Goal: Information Seeking & Learning: Learn about a topic

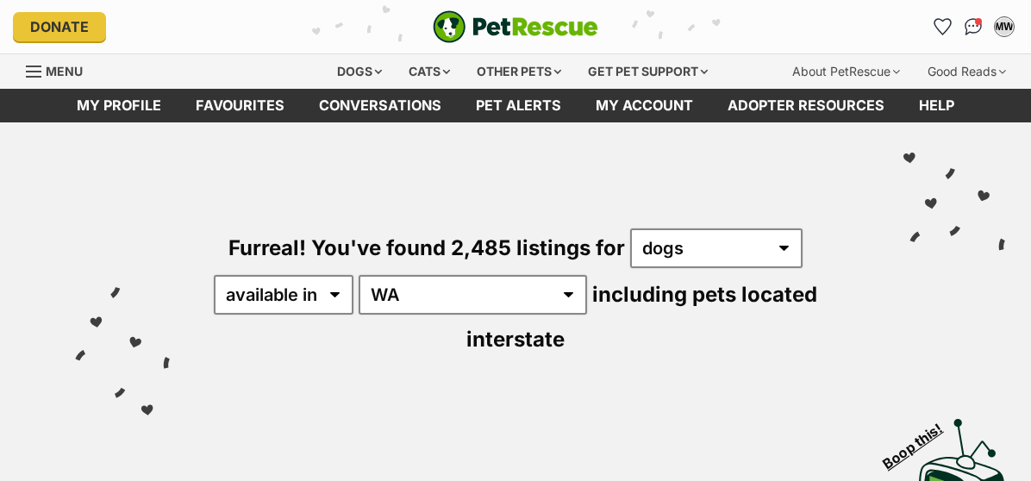
select select "WA"
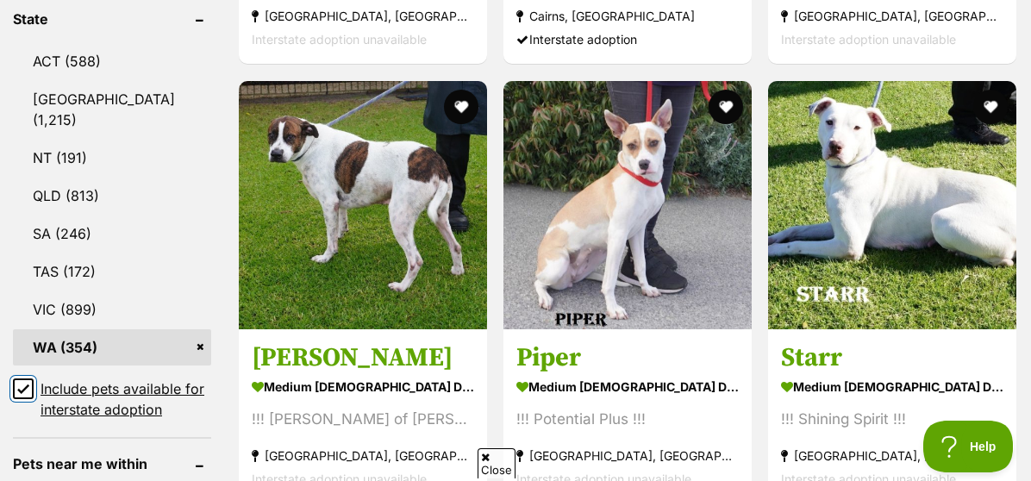
click at [24, 378] on input "Include pets available for interstate adoption" at bounding box center [23, 388] width 21 height 21
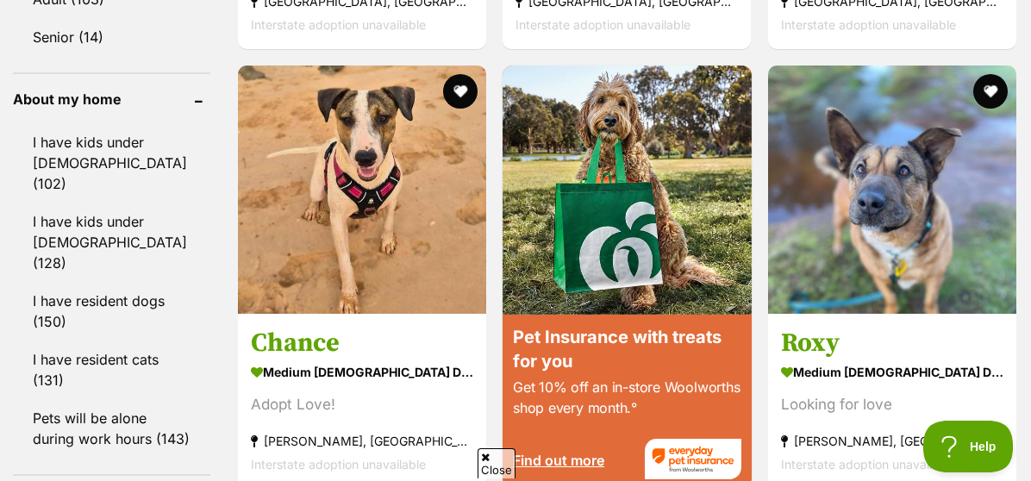
scroll to position [1982, 0]
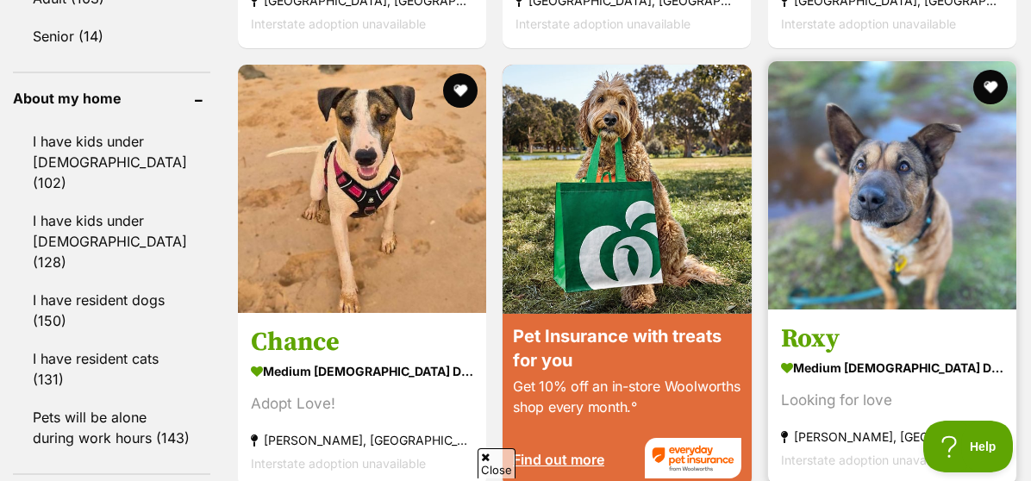
click at [822, 359] on strong "medium [DEMOGRAPHIC_DATA] Dog" at bounding box center [892, 367] width 222 height 25
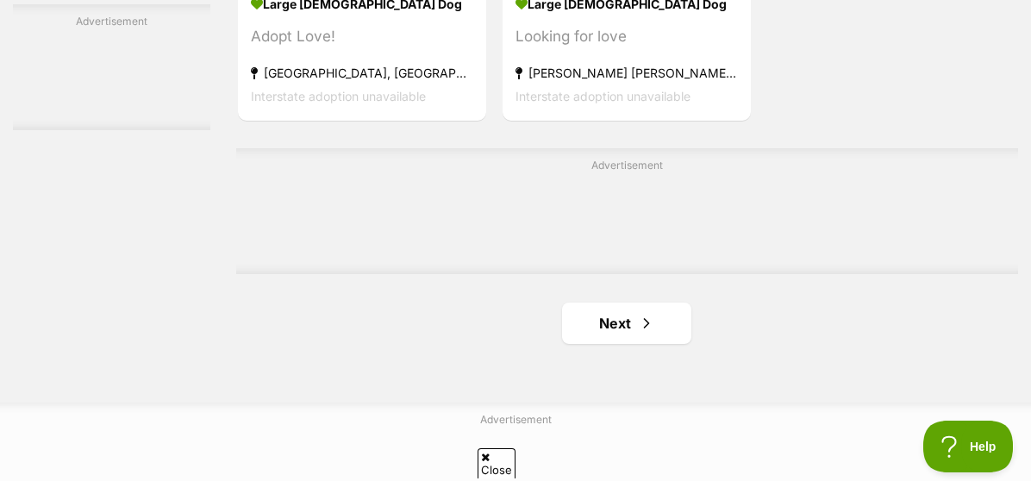
scroll to position [3830, 0]
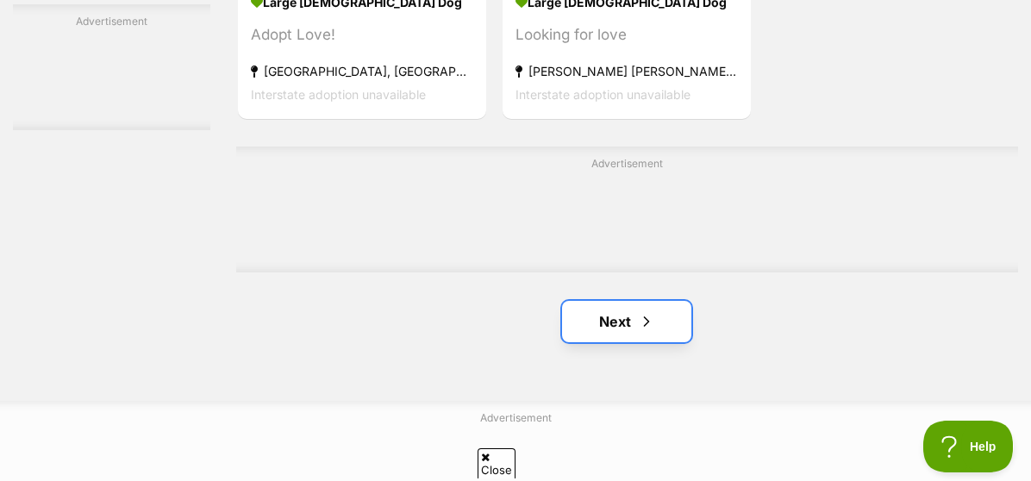
click at [655, 333] on link "Next" at bounding box center [626, 321] width 129 height 41
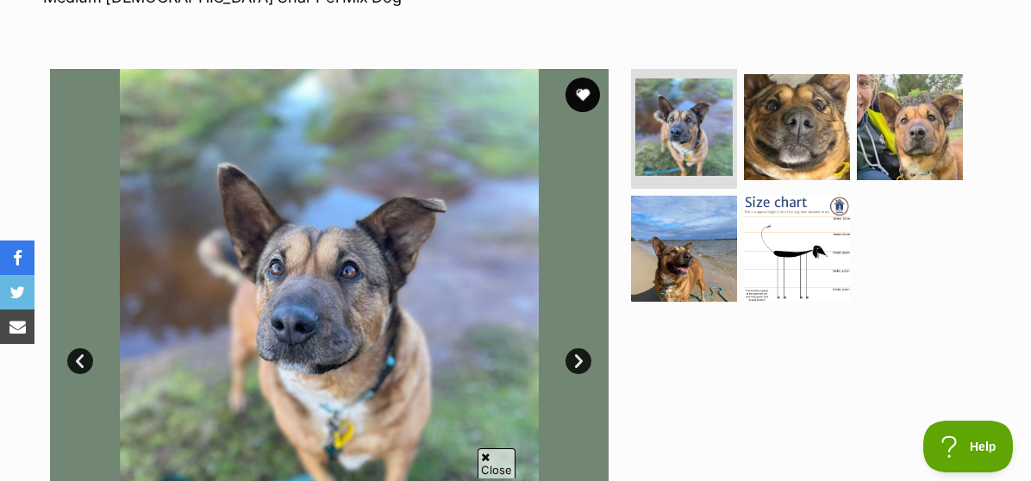
scroll to position [289, 0]
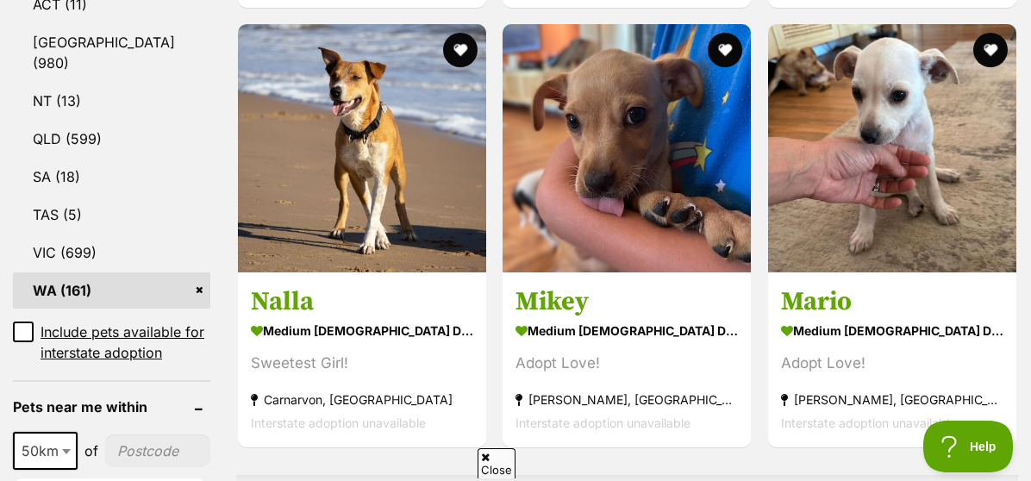
scroll to position [979, 0]
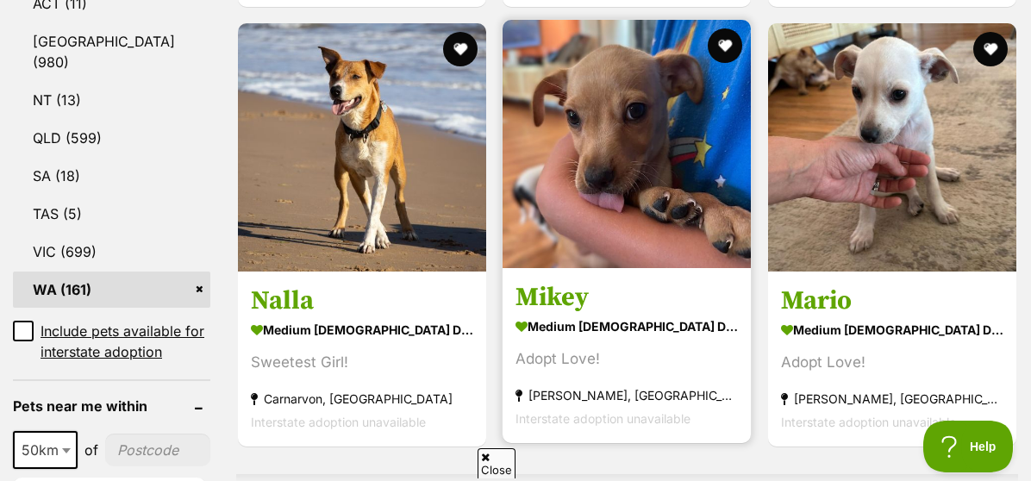
click at [650, 329] on strong "medium [DEMOGRAPHIC_DATA] Dog" at bounding box center [627, 326] width 222 height 25
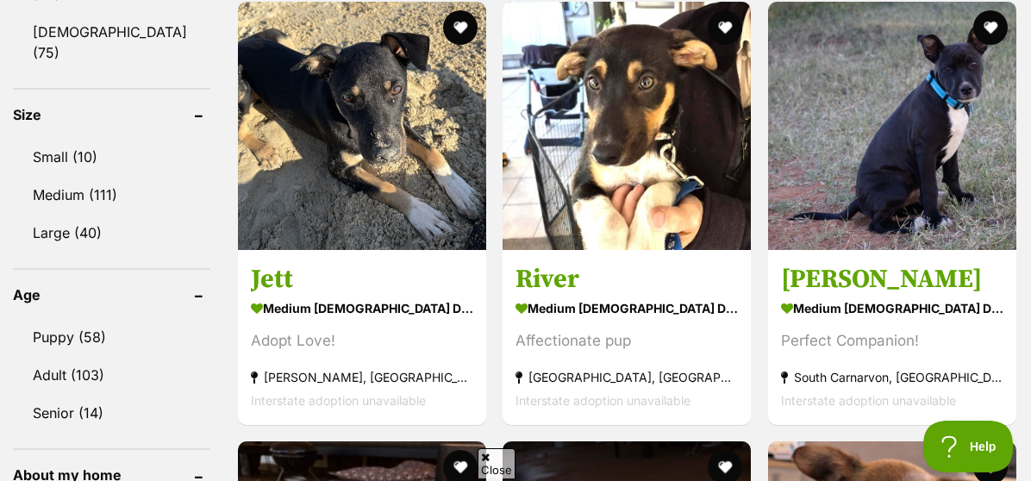
scroll to position [1606, 0]
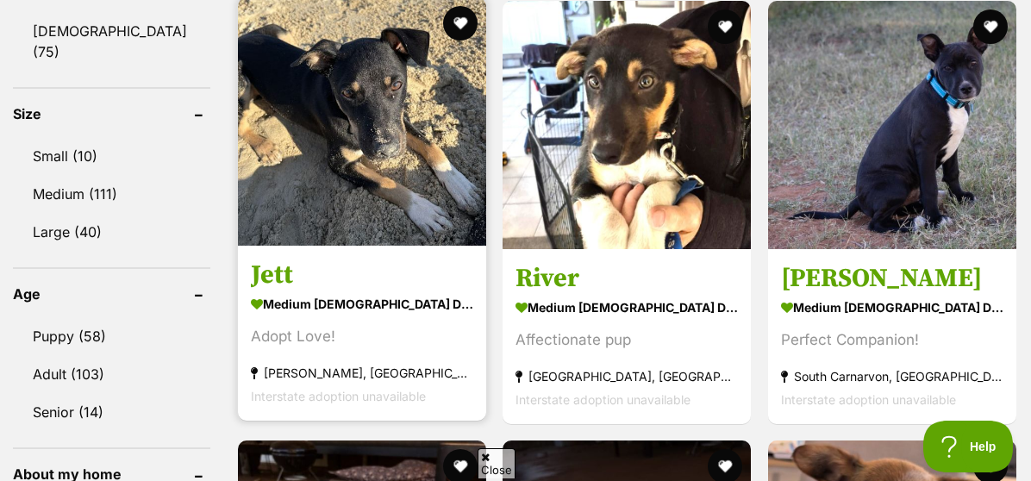
click at [405, 271] on h3 "Jett" at bounding box center [362, 275] width 222 height 33
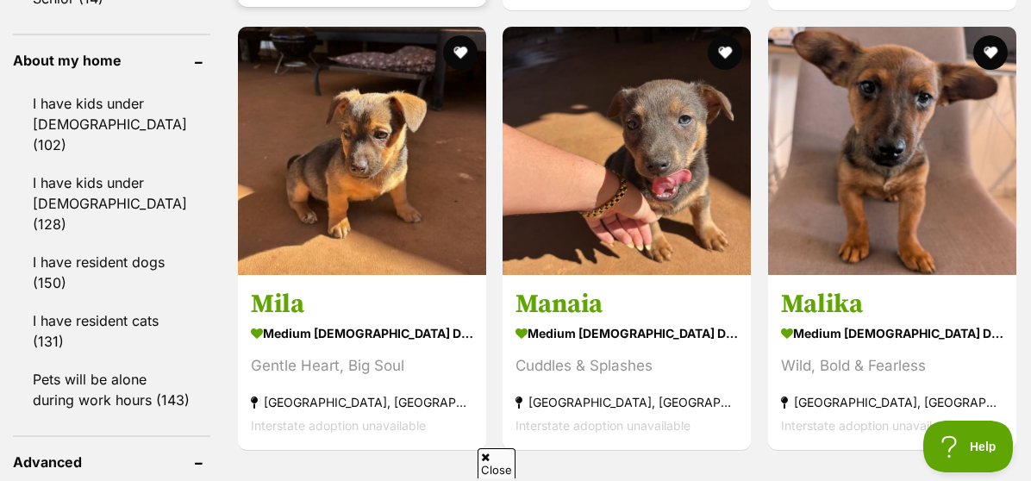
scroll to position [2022, 0]
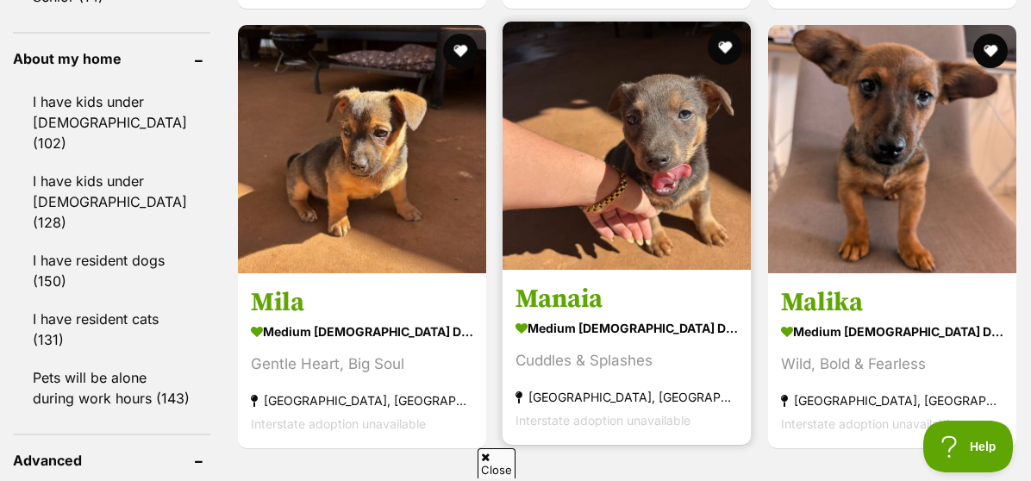
click at [601, 315] on h3 "Manaia" at bounding box center [627, 299] width 222 height 33
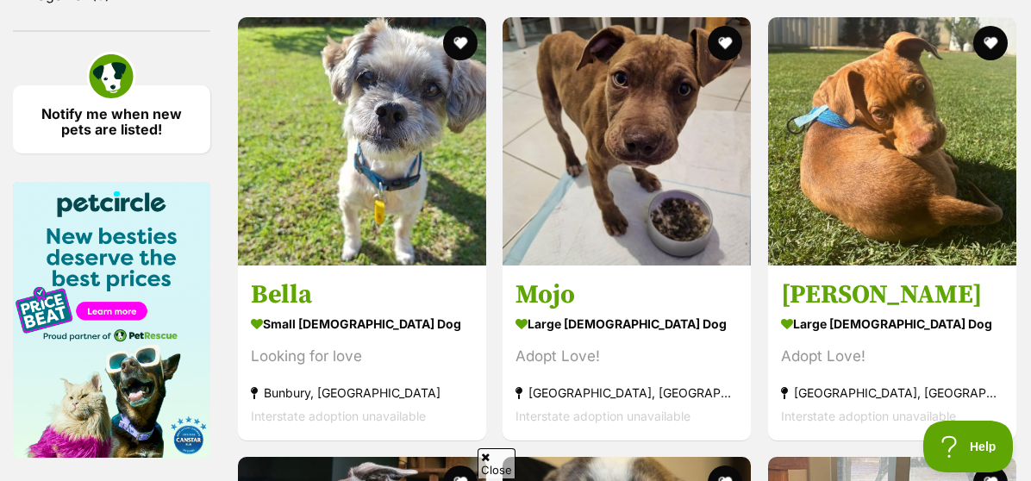
scroll to position [2630, 0]
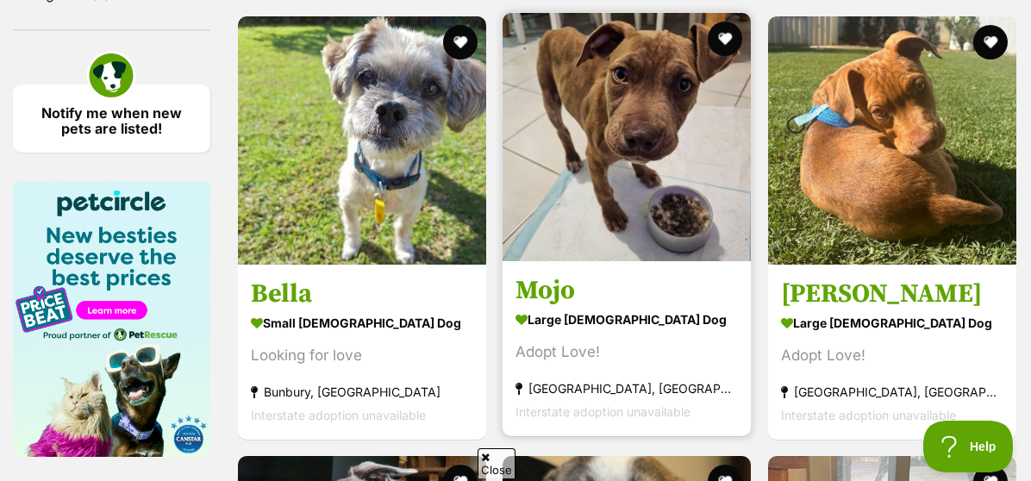
click at [663, 283] on h3 "Mojo" at bounding box center [627, 290] width 222 height 33
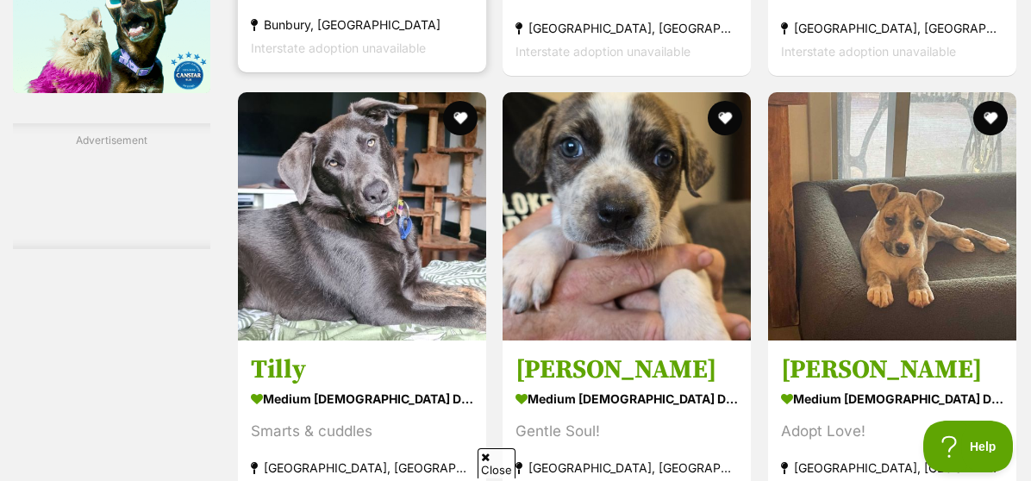
scroll to position [2996, 0]
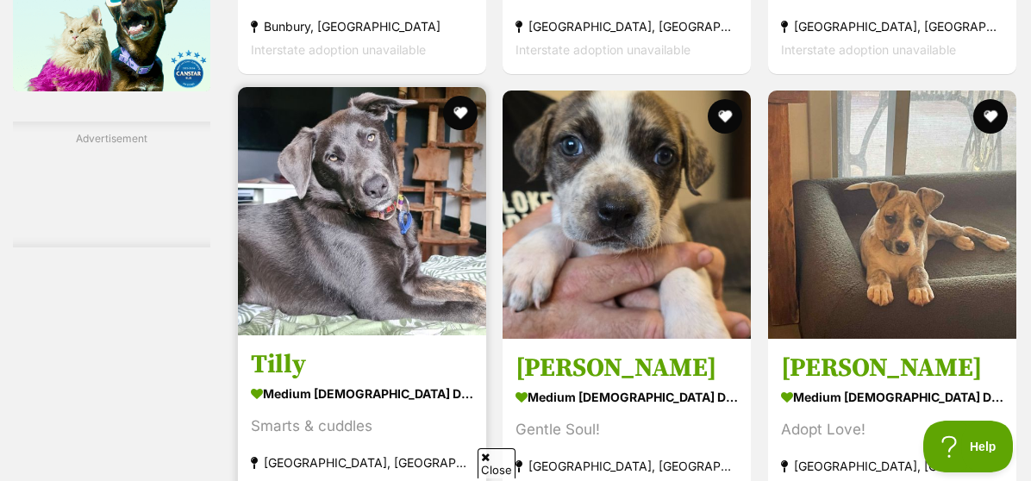
click at [383, 246] on img at bounding box center [362, 211] width 248 height 248
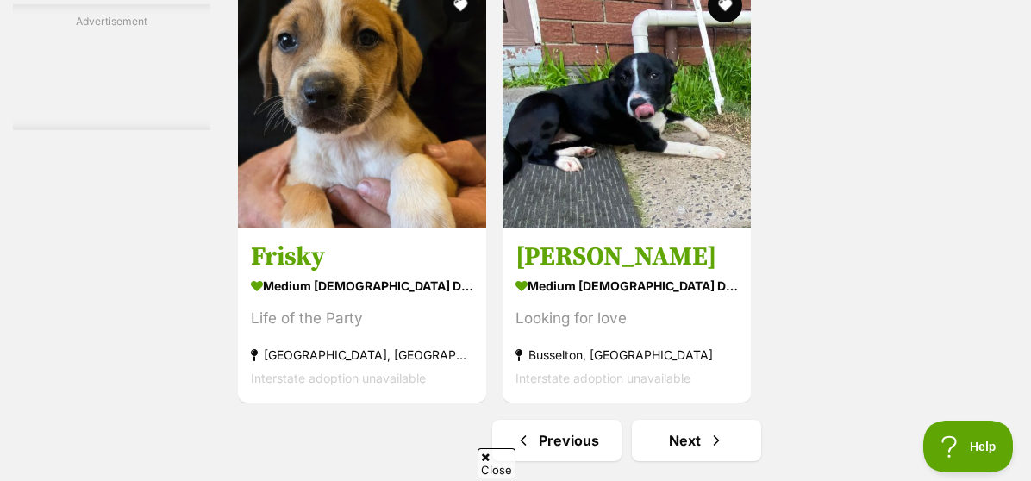
scroll to position [3761, 0]
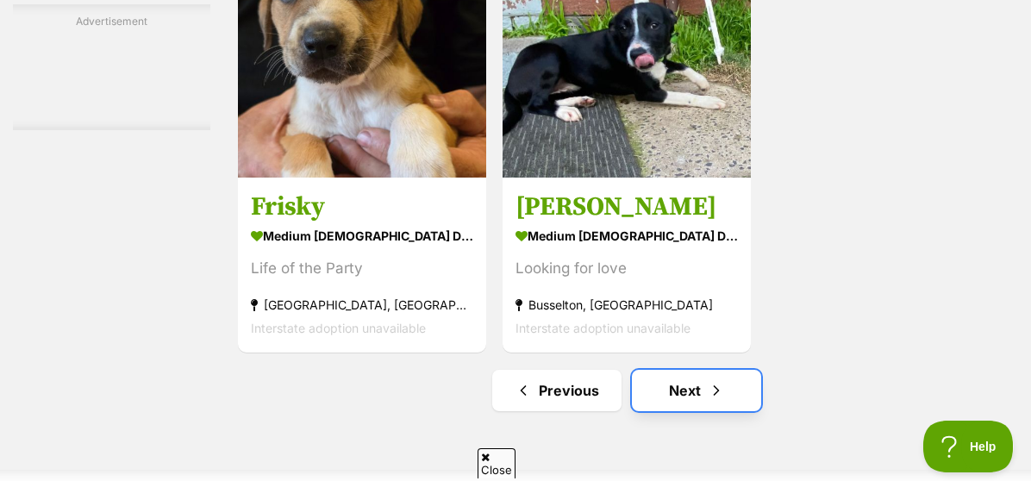
click at [720, 395] on span "Next page" at bounding box center [716, 390] width 17 height 21
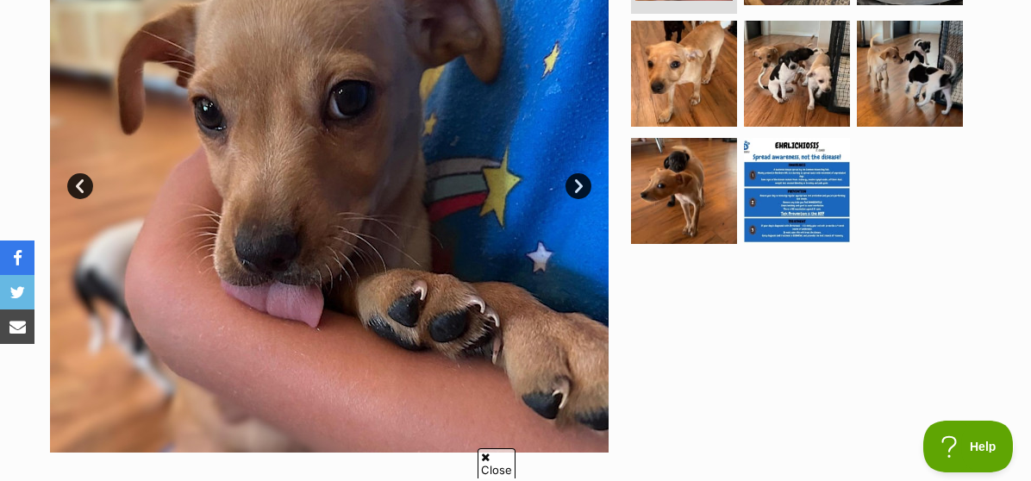
scroll to position [466, 0]
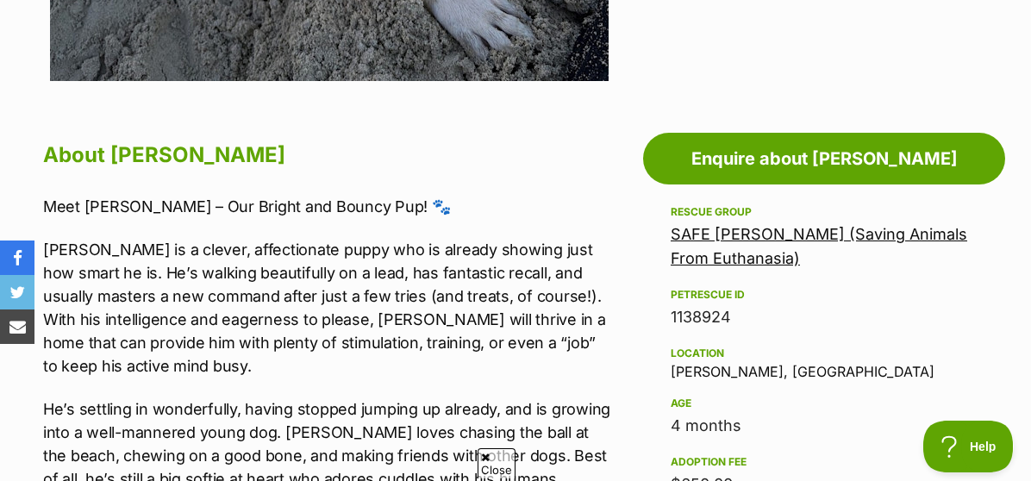
scroll to position [840, 0]
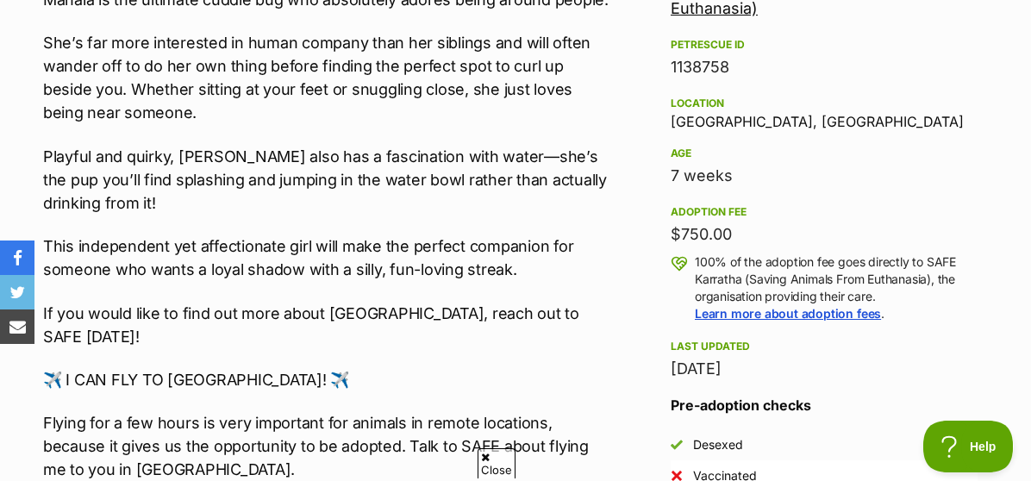
scroll to position [1107, 0]
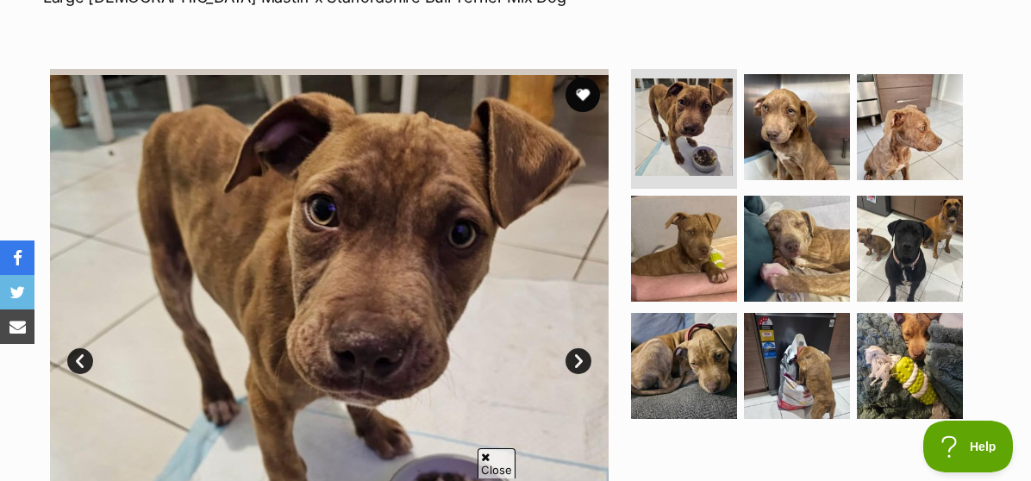
scroll to position [291, 0]
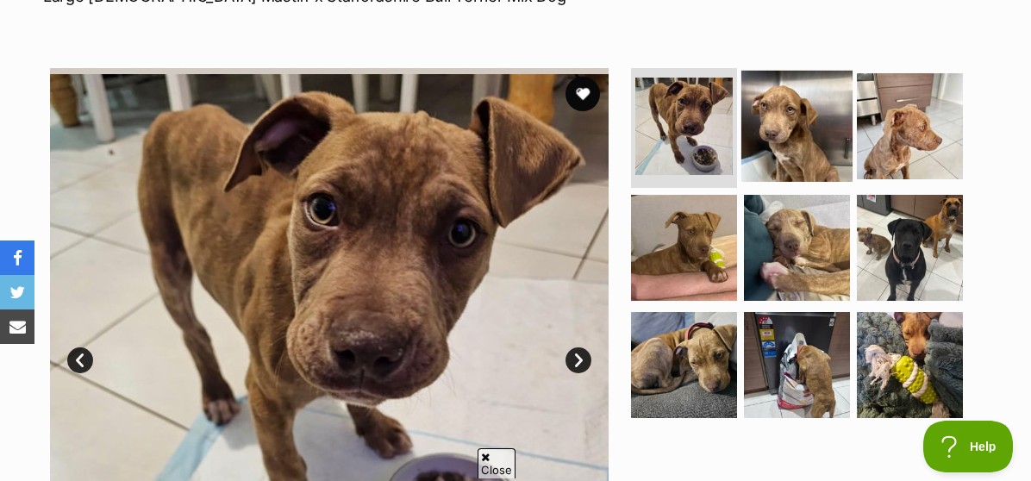
click at [762, 153] on img at bounding box center [796, 125] width 111 height 111
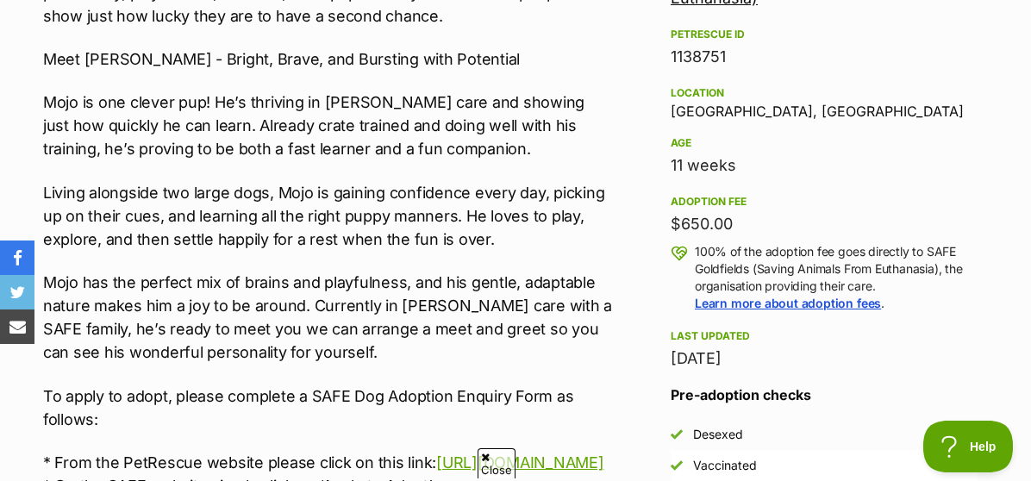
scroll to position [1103, 0]
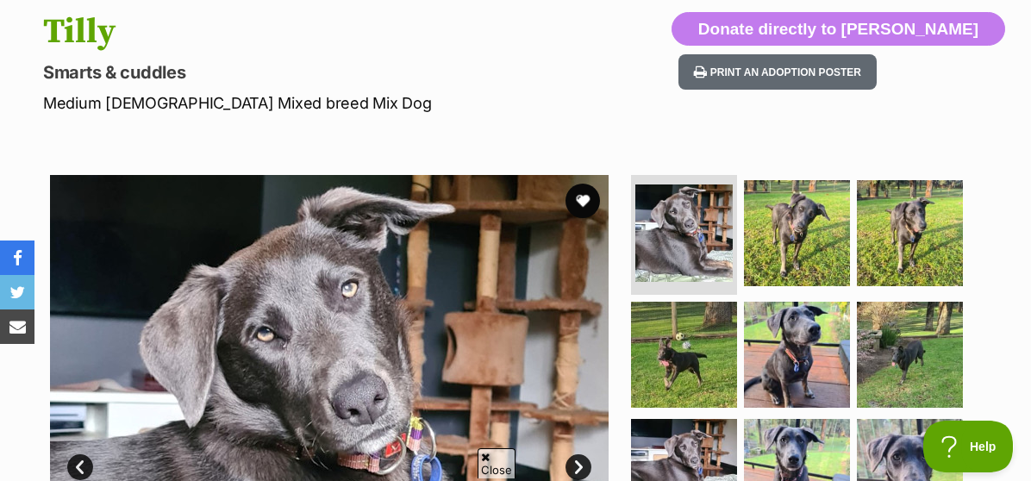
scroll to position [185, 0]
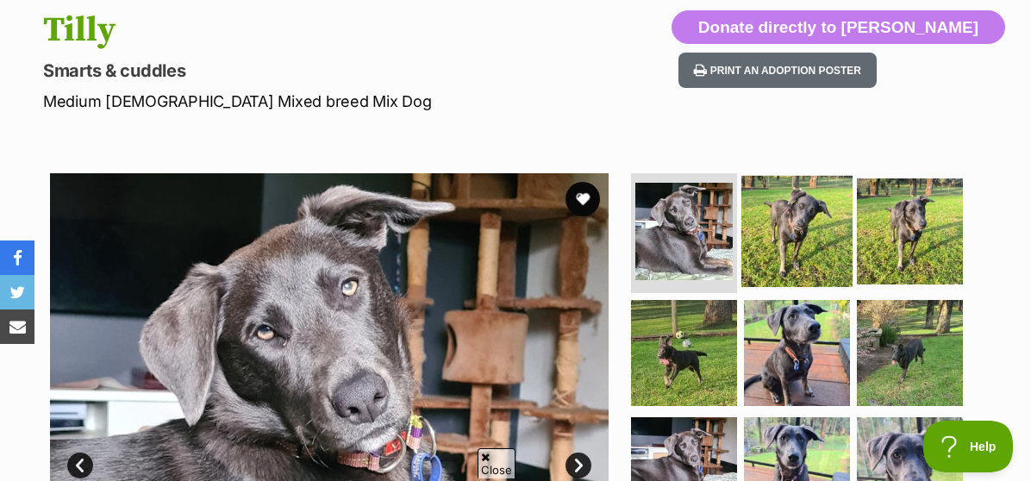
click at [772, 223] on img at bounding box center [796, 230] width 111 height 111
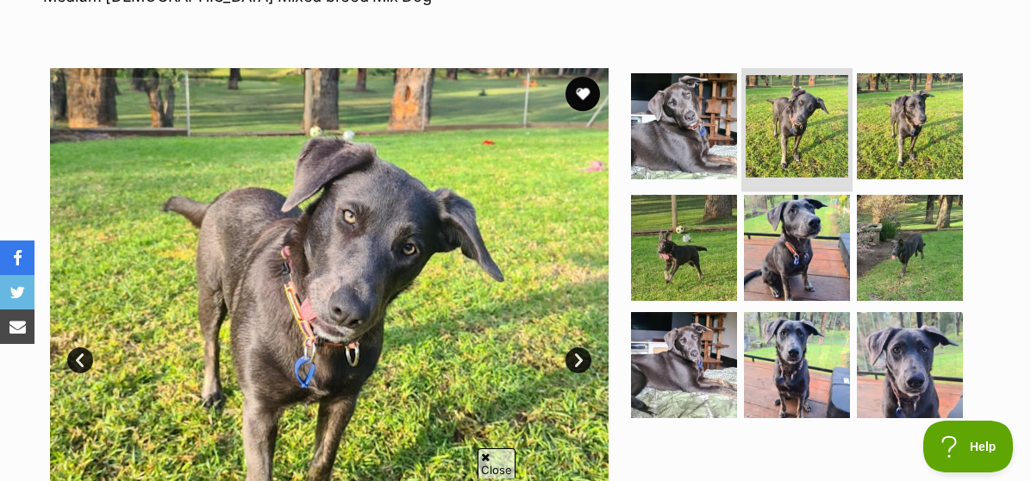
scroll to position [316, 0]
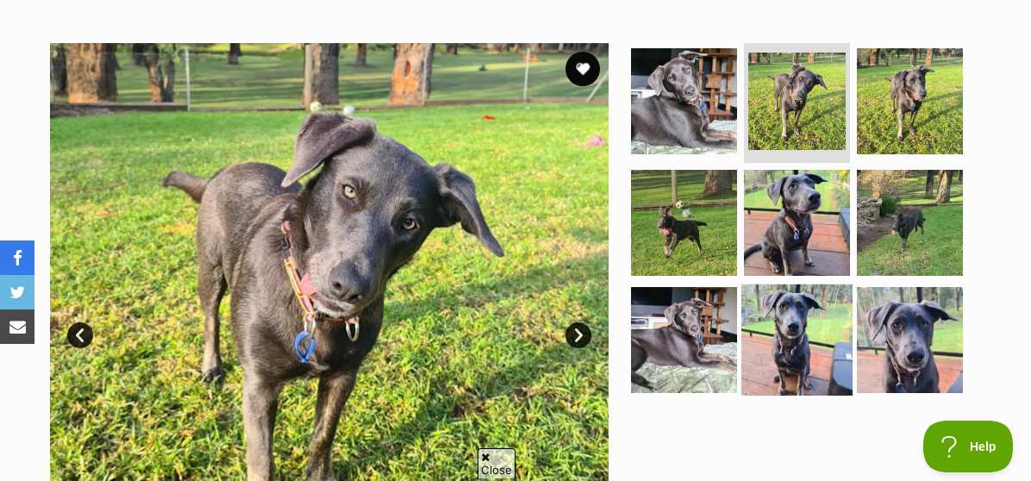
click at [792, 322] on img at bounding box center [796, 339] width 111 height 111
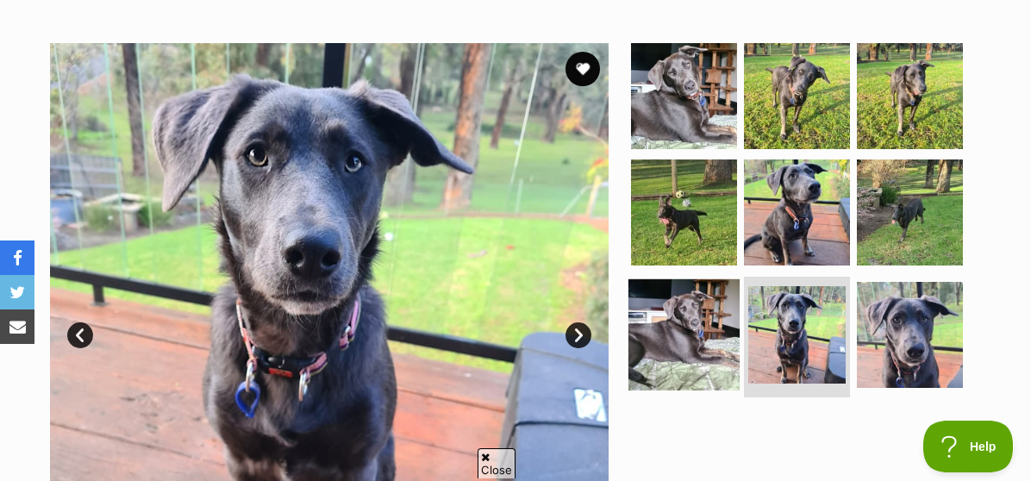
click at [716, 341] on img at bounding box center [683, 334] width 111 height 111
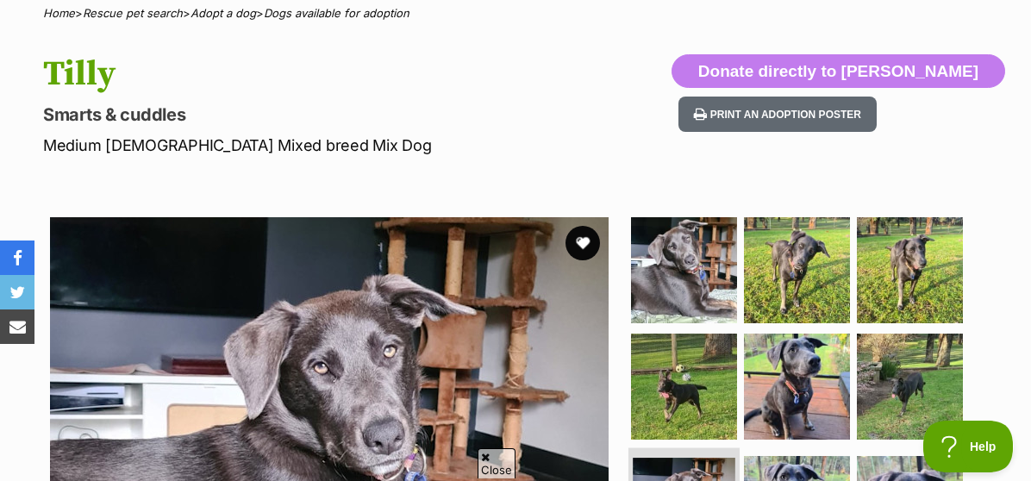
scroll to position [141, 0]
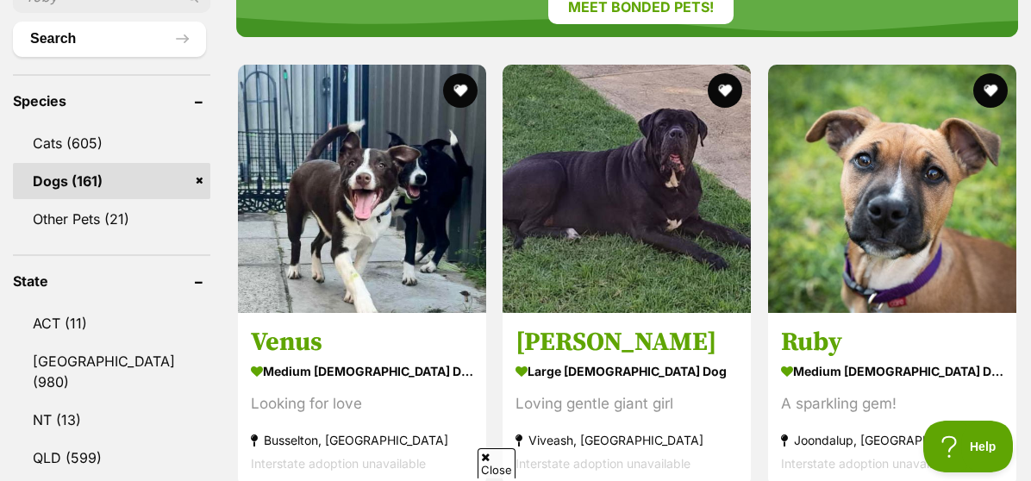
scroll to position [660, 0]
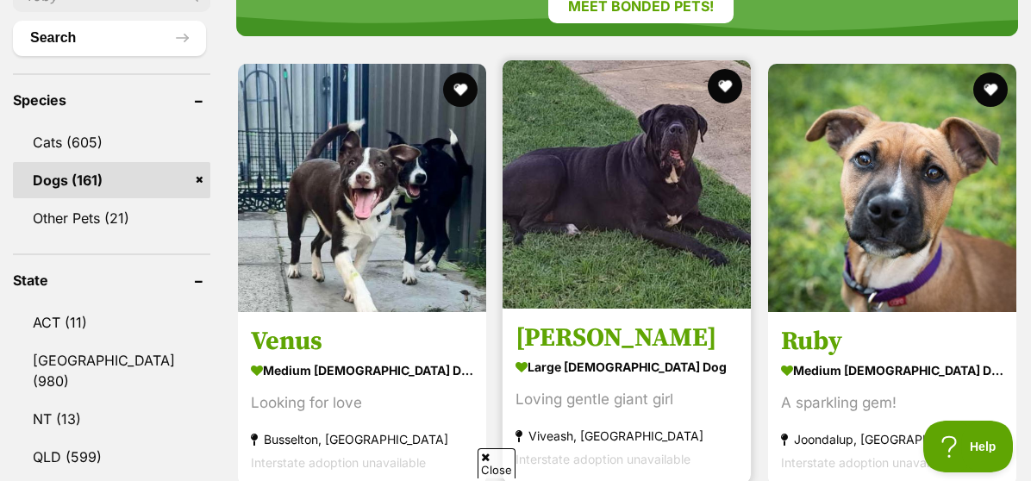
click at [690, 341] on h3 "[PERSON_NAME]" at bounding box center [627, 338] width 222 height 33
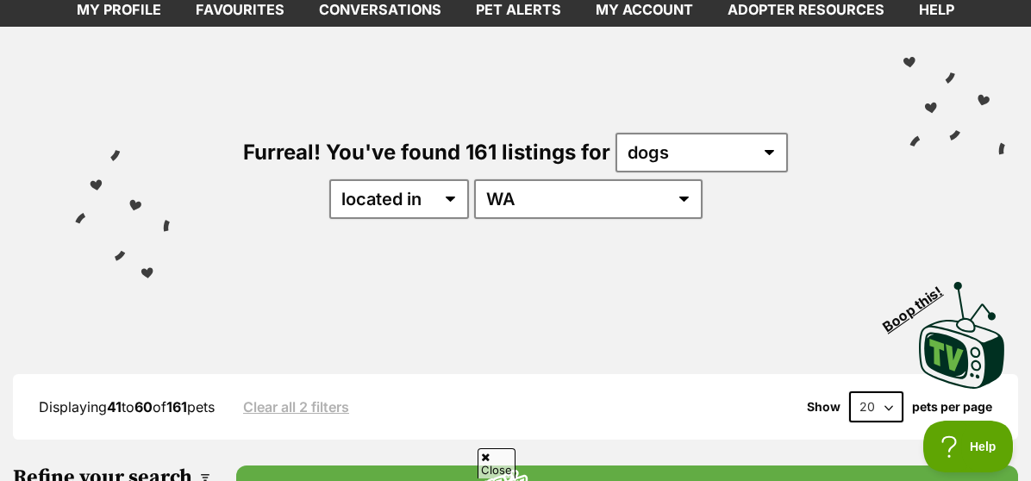
scroll to position [0, 0]
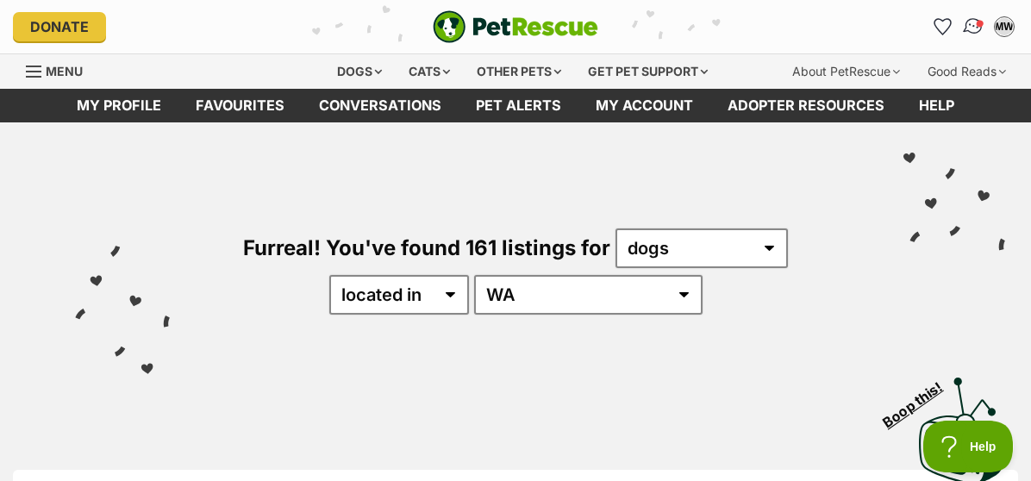
click at [969, 22] on img "Conversations" at bounding box center [973, 27] width 23 height 22
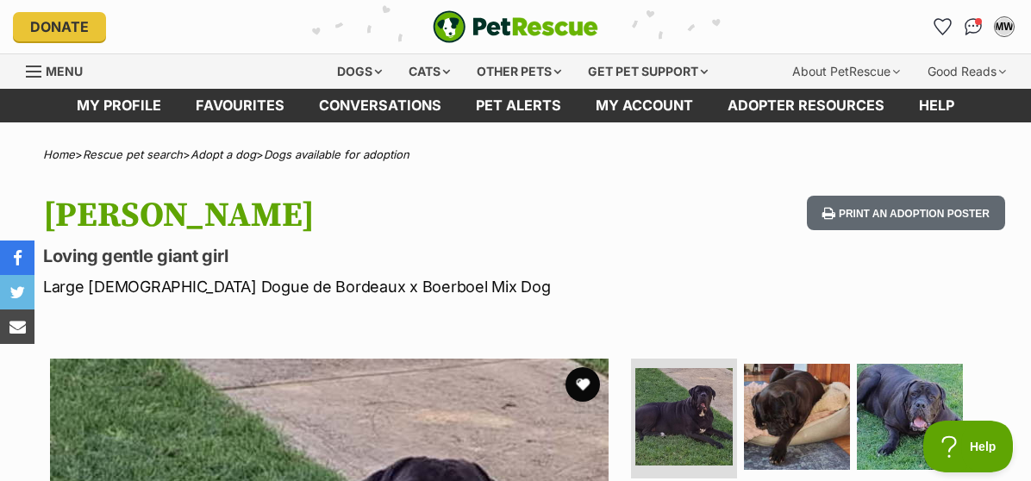
drag, startPoint x: 0, startPoint y: 0, endPoint x: 690, endPoint y: 328, distance: 763.9
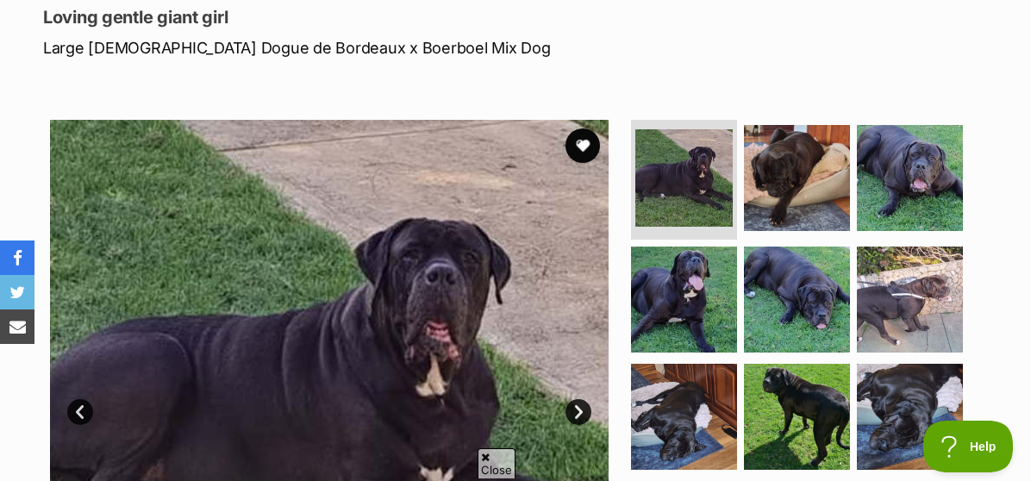
scroll to position [240, 0]
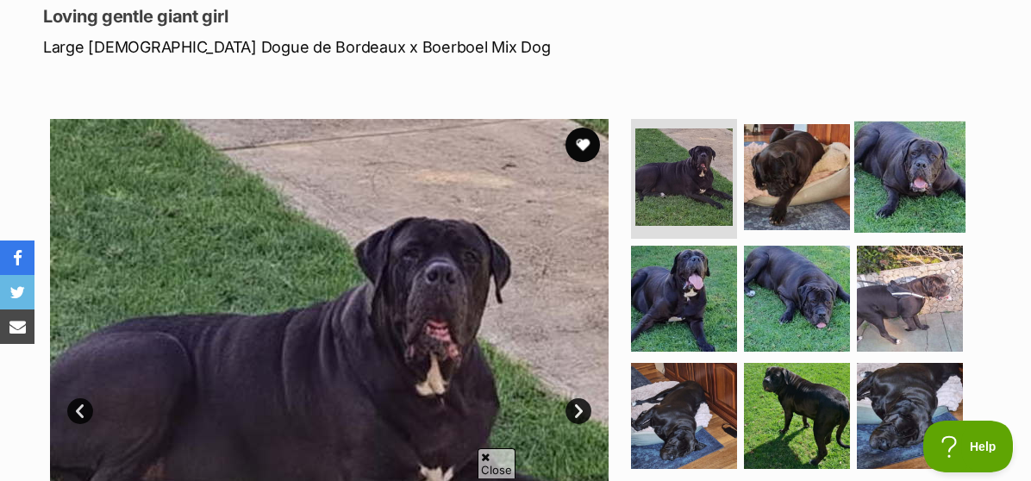
click at [891, 189] on img at bounding box center [909, 176] width 111 height 111
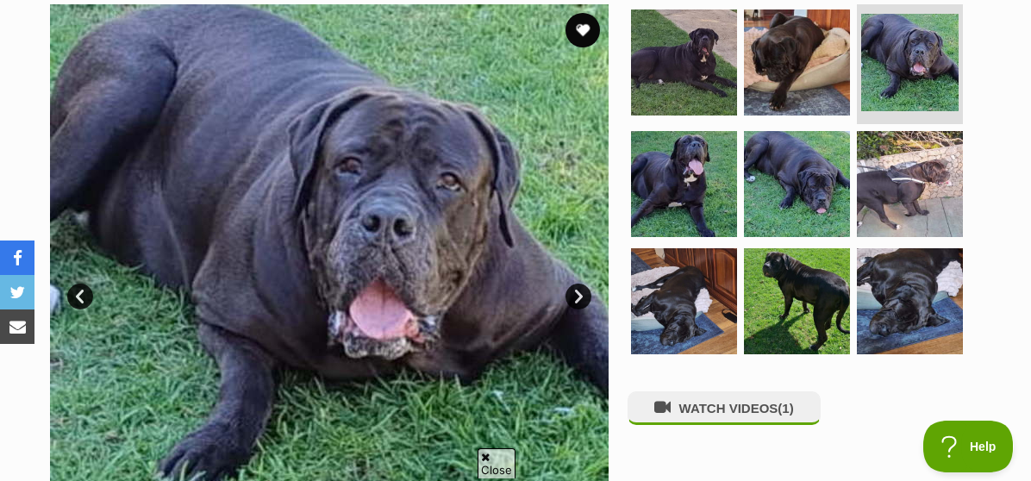
scroll to position [357, 0]
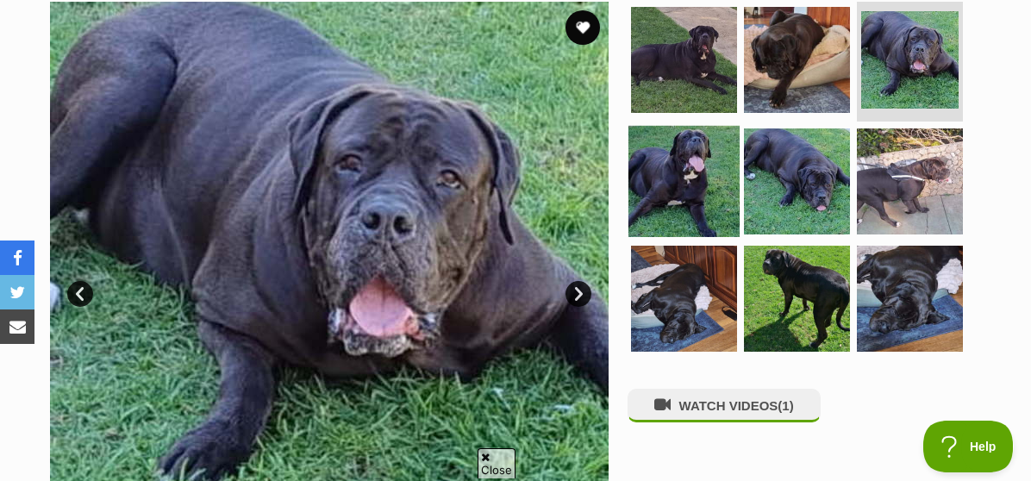
click at [714, 209] on img at bounding box center [683, 181] width 111 height 111
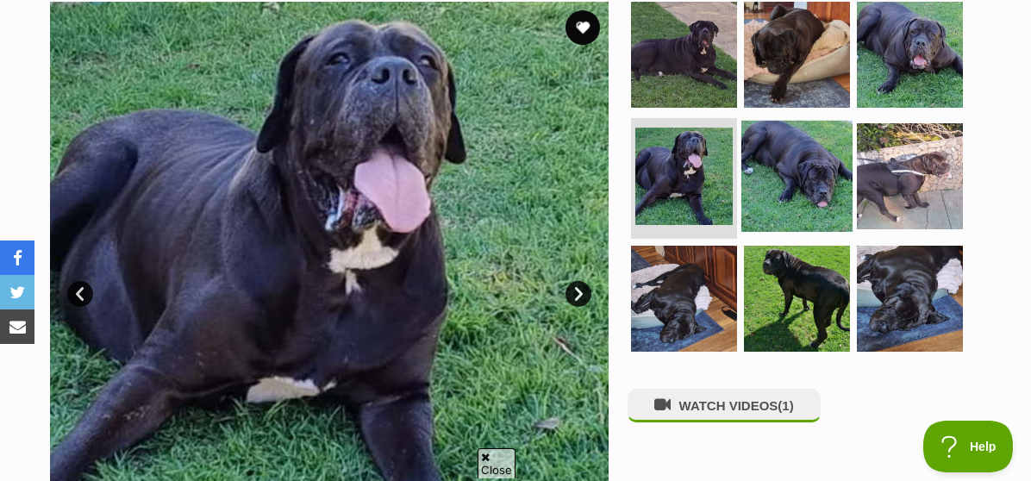
click at [785, 192] on img at bounding box center [796, 176] width 111 height 111
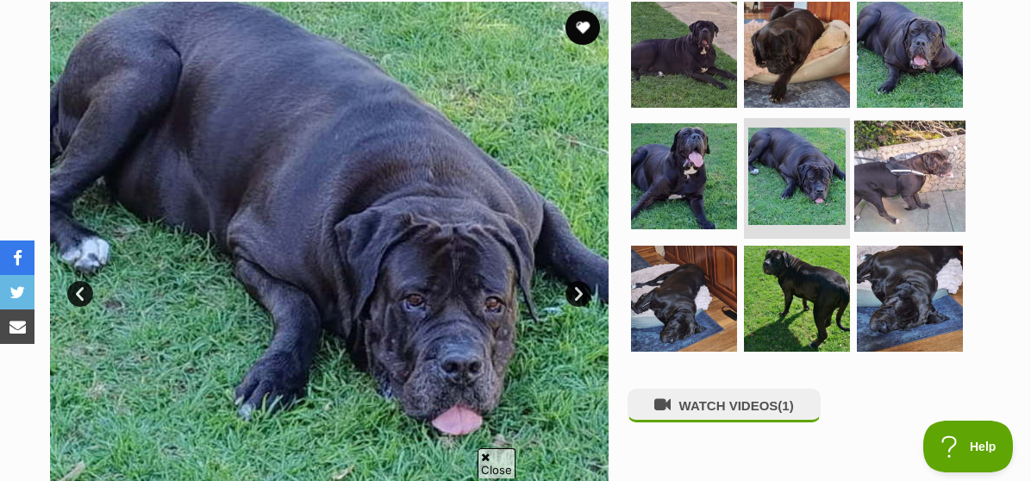
click at [885, 177] on img at bounding box center [909, 176] width 111 height 111
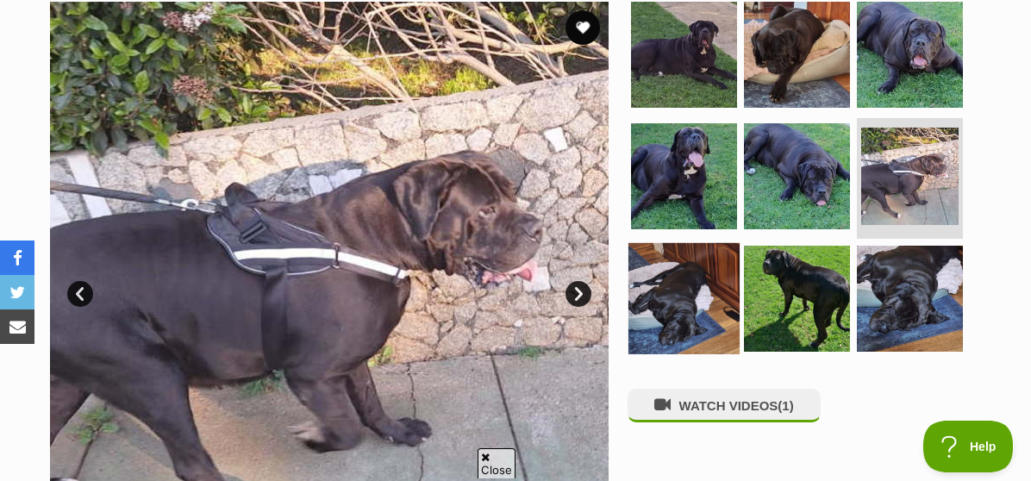
click at [689, 291] on img at bounding box center [683, 298] width 111 height 111
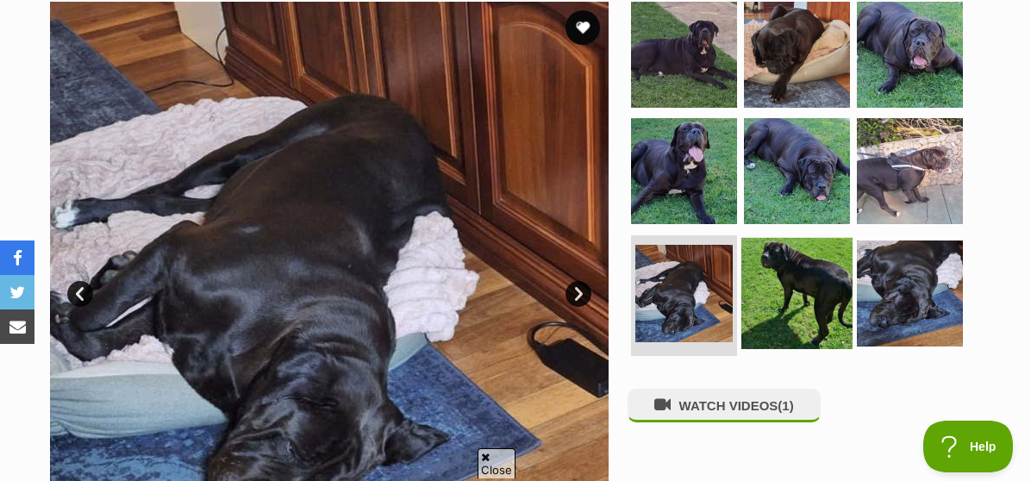
click at [804, 291] on img at bounding box center [796, 293] width 111 height 111
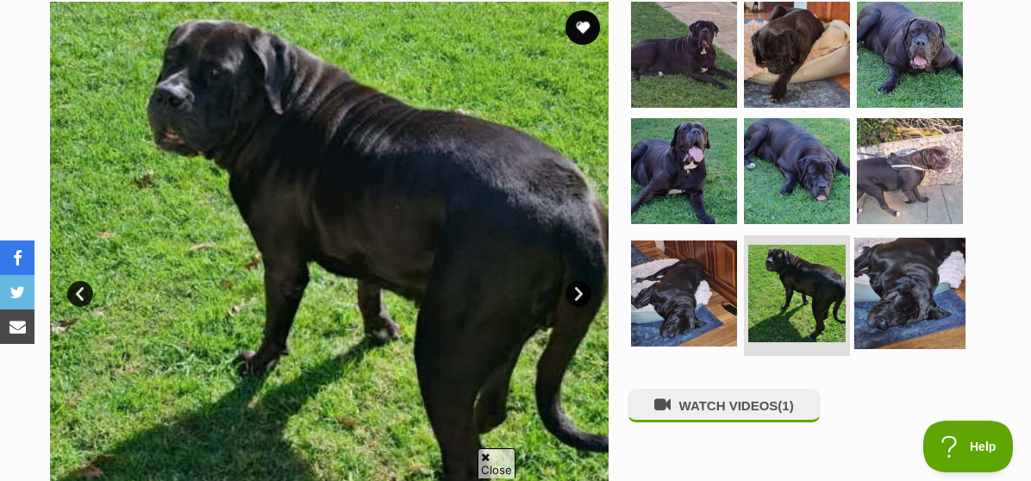
click at [925, 289] on img at bounding box center [909, 293] width 111 height 111
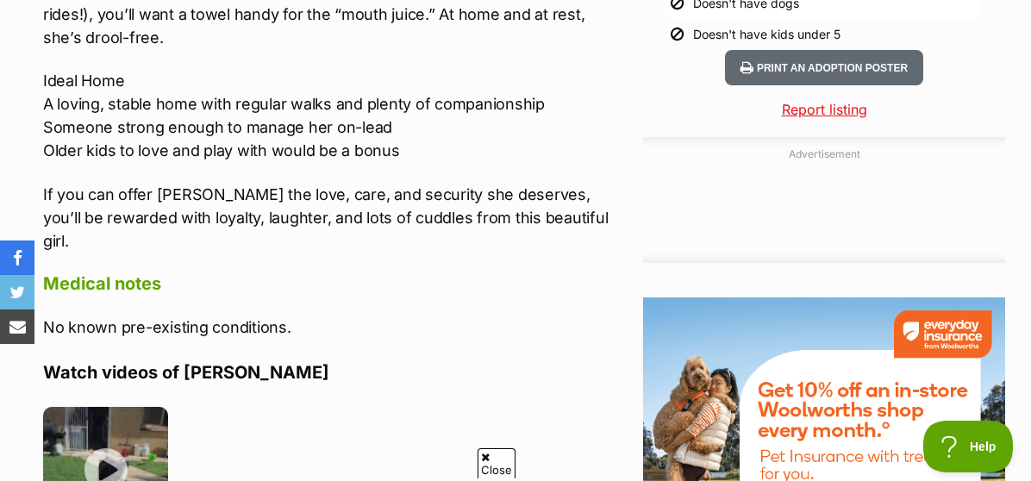
scroll to position [1862, 0]
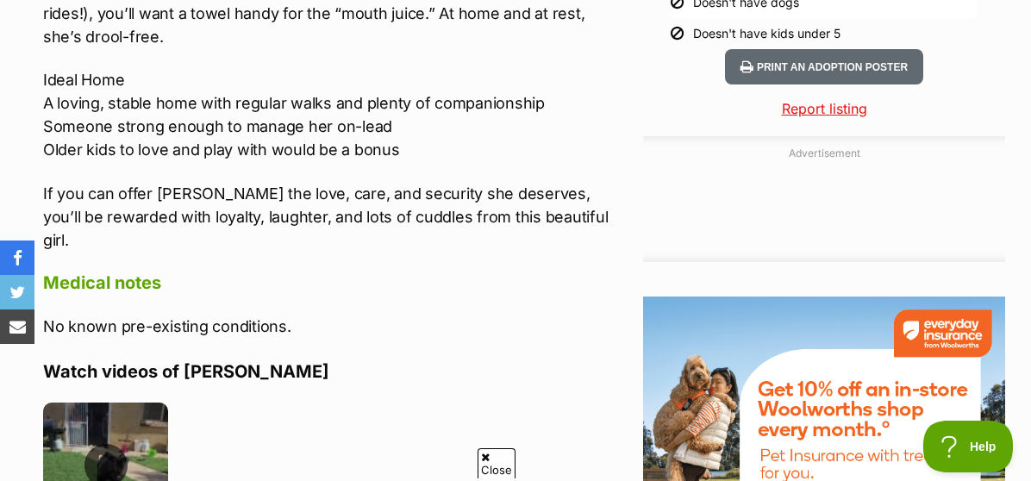
click at [136, 432] on img at bounding box center [105, 465] width 125 height 125
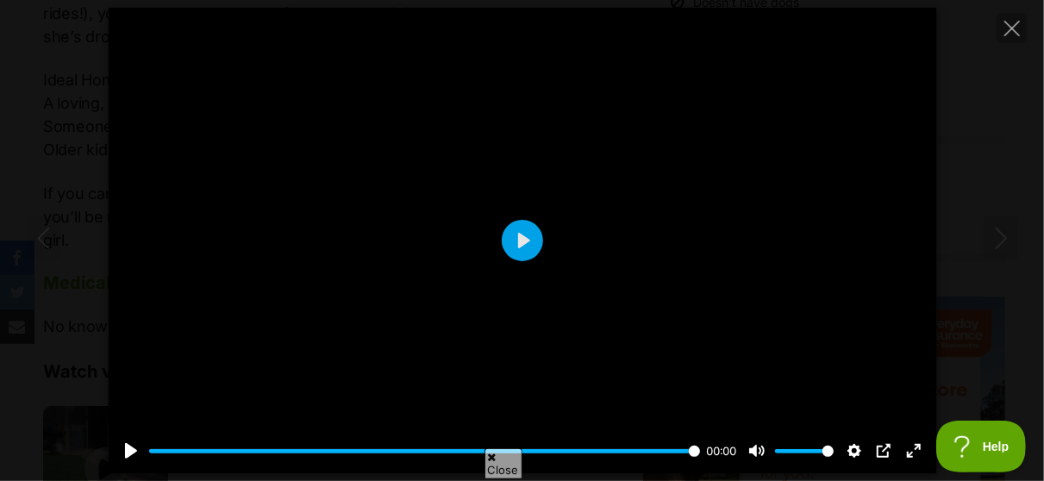
click at [1009, 237] on icon "Next" at bounding box center [1002, 239] width 22 height 22
type input "100"
click at [1002, 27] on button "Close" at bounding box center [1012, 28] width 30 height 30
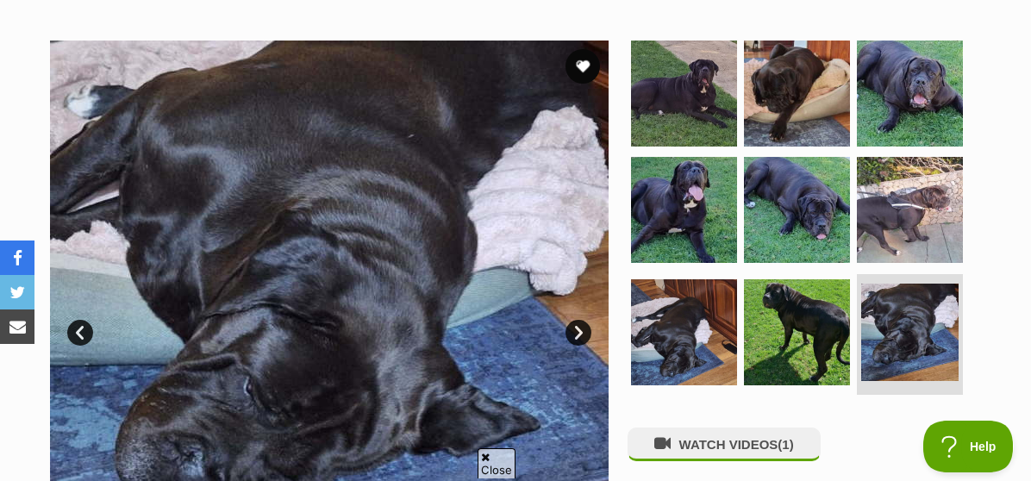
scroll to position [316, 0]
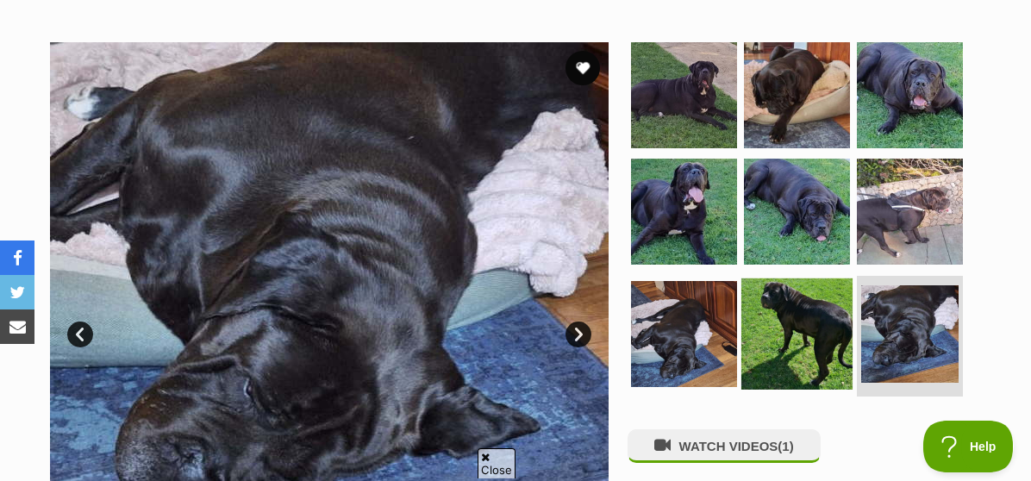
click at [799, 322] on img at bounding box center [796, 333] width 111 height 111
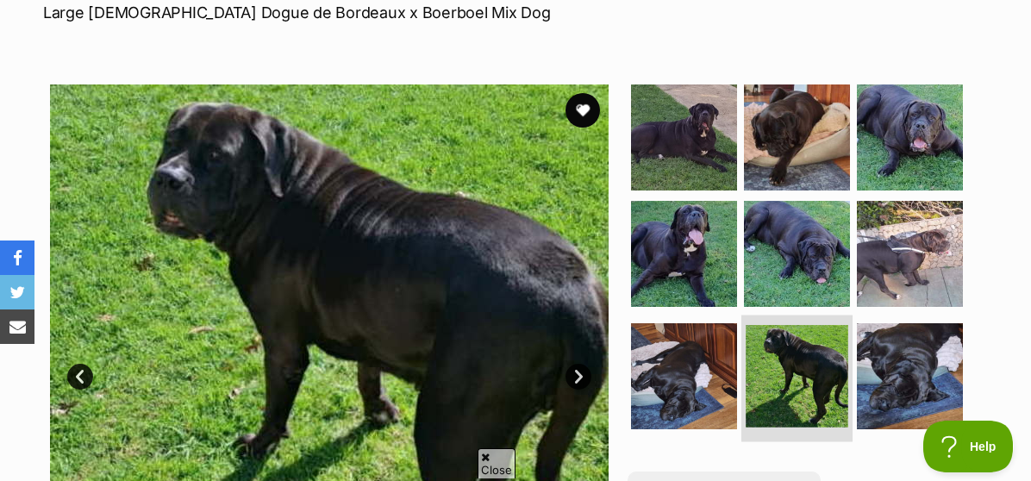
scroll to position [273, 0]
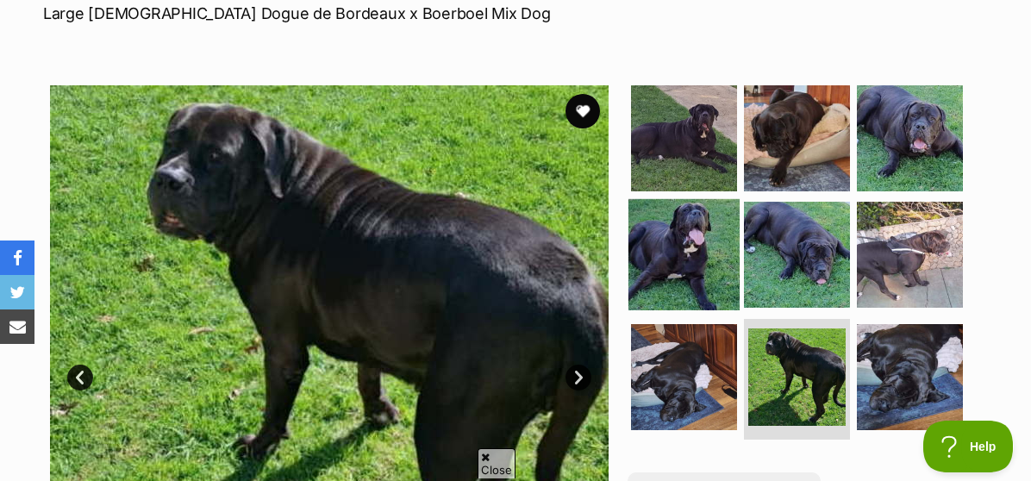
click at [703, 247] on img at bounding box center [683, 254] width 111 height 111
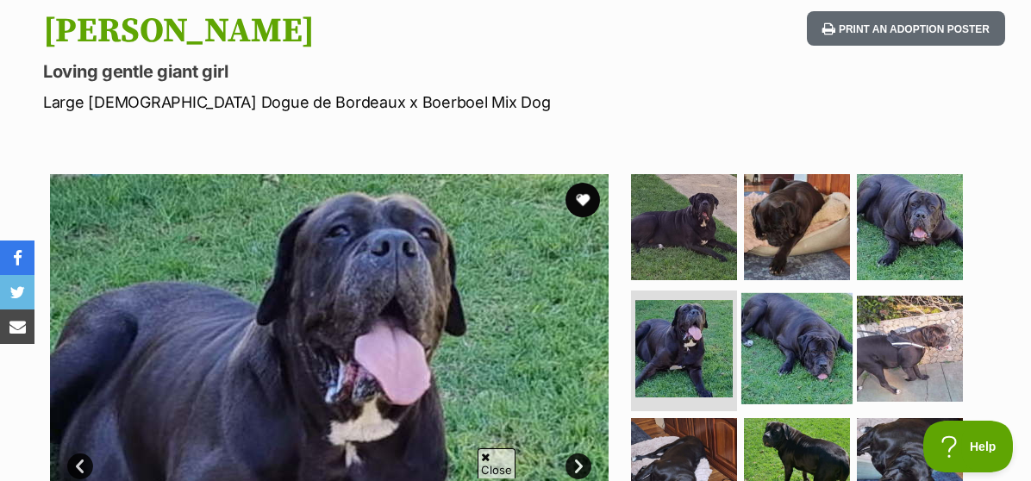
scroll to position [183, 0]
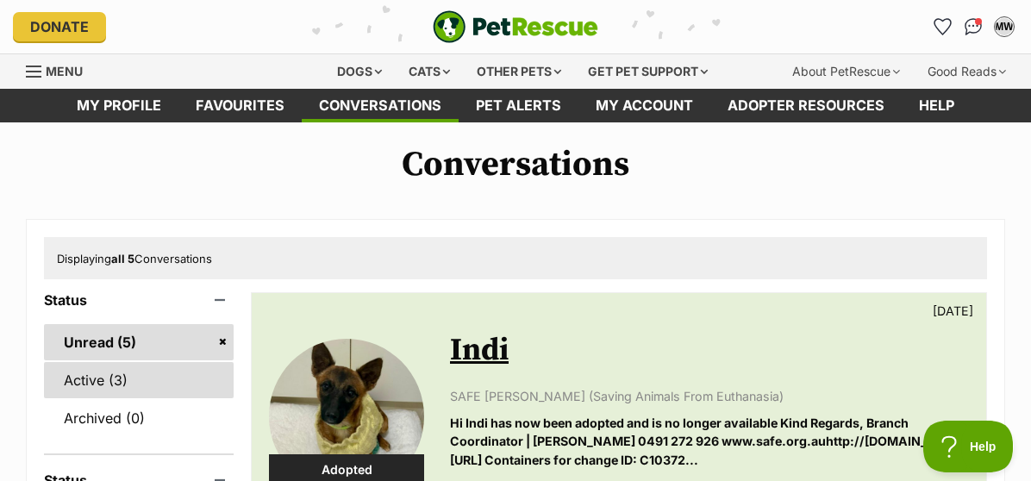
click at [107, 367] on link "Active (3)" at bounding box center [139, 380] width 190 height 36
